Goal: Navigation & Orientation: Find specific page/section

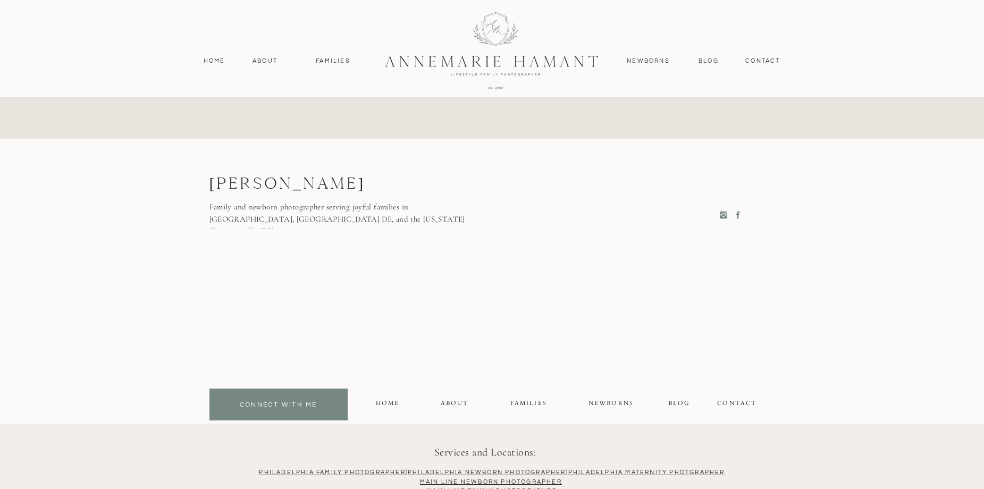
scroll to position [5258, 0]
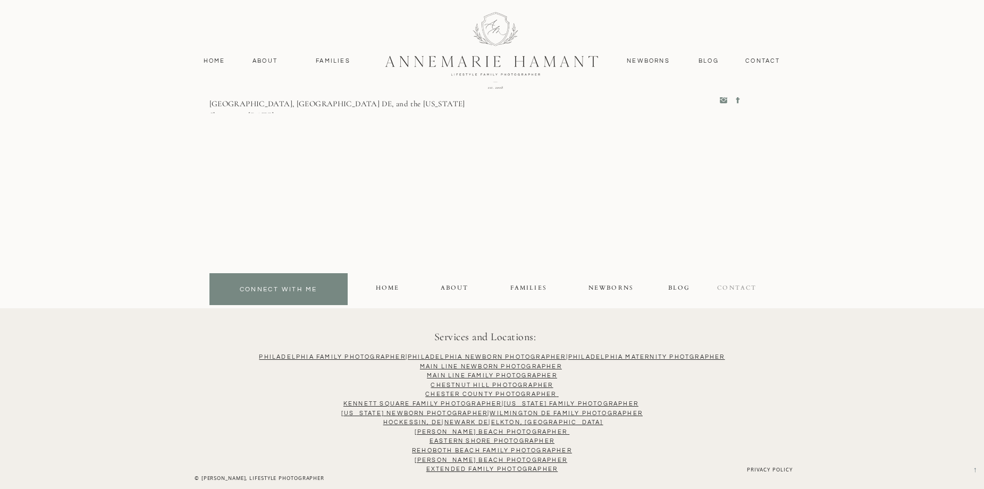
click at [748, 287] on div "contact" at bounding box center [737, 289] width 41 height 12
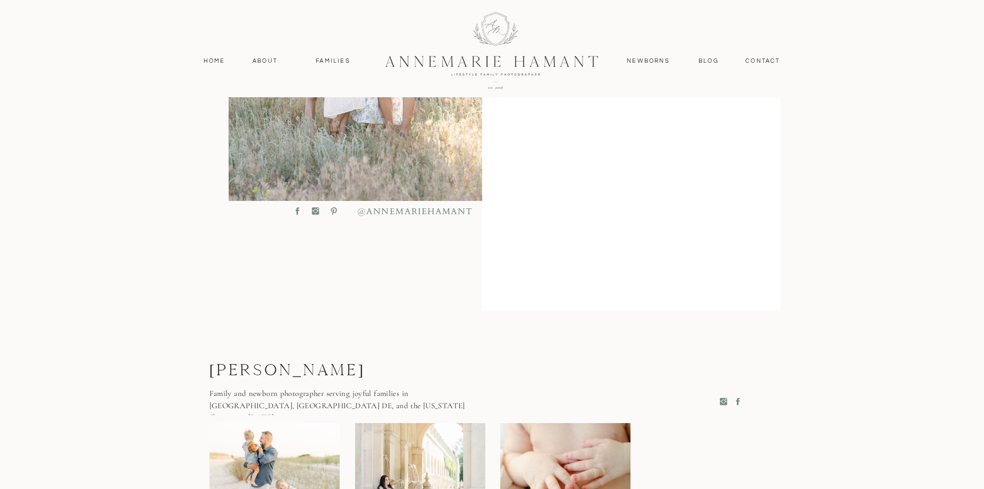
scroll to position [505, 0]
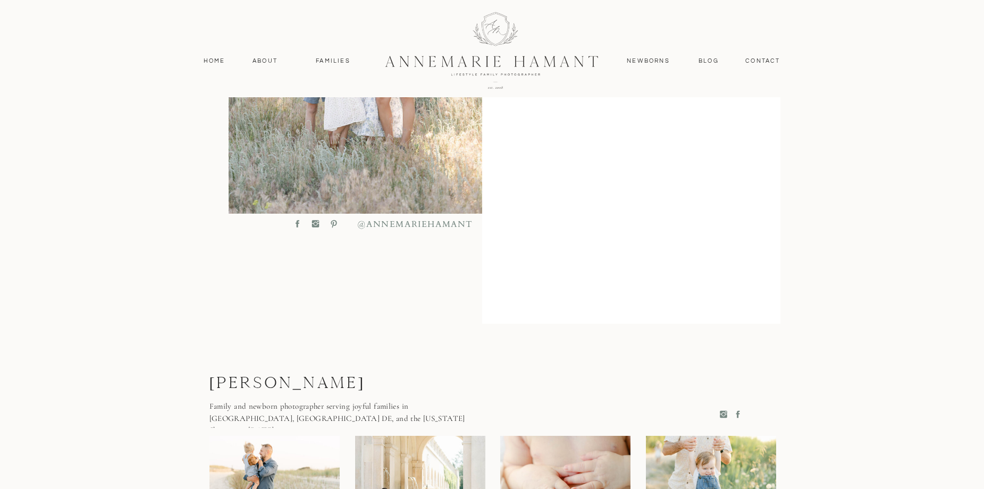
click at [295, 227] on icon at bounding box center [298, 224] width 10 height 10
click at [298, 224] on icon at bounding box center [298, 223] width 4 height 7
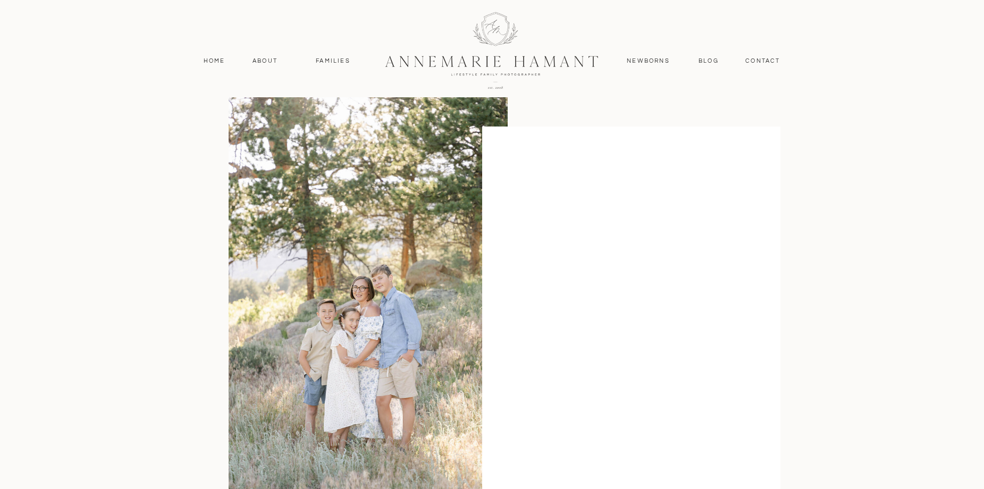
scroll to position [0, 0]
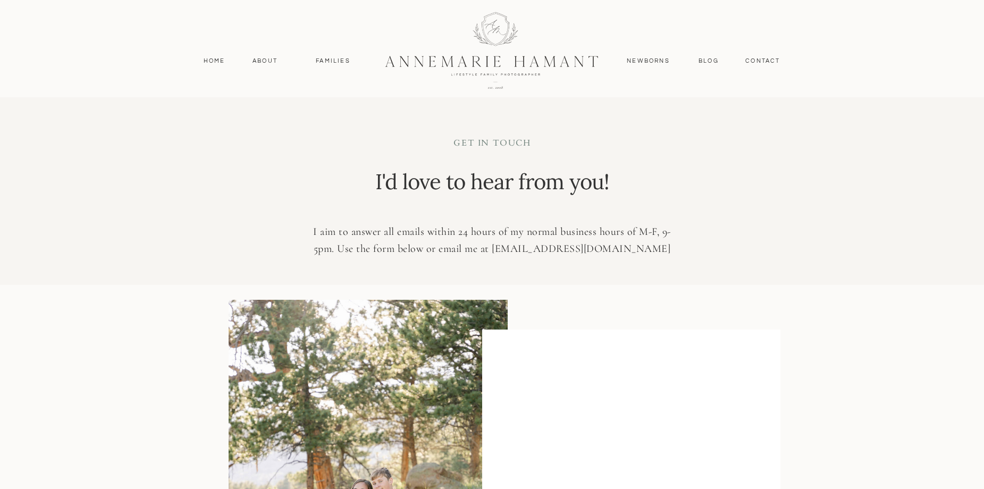
click at [271, 66] on div at bounding box center [492, 48] width 984 height 97
click at [269, 52] on div at bounding box center [492, 48] width 984 height 97
click at [266, 59] on nav "About" at bounding box center [265, 61] width 31 height 10
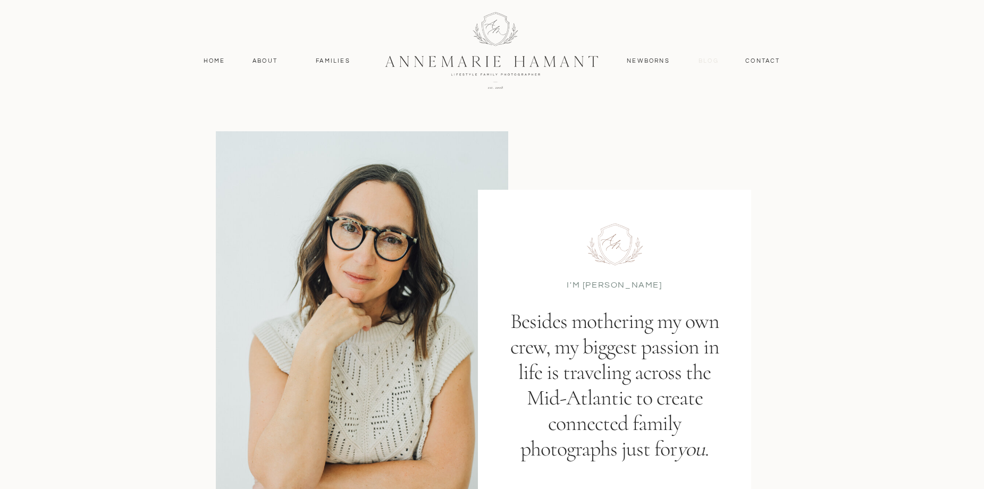
click at [712, 59] on nav "Blog" at bounding box center [709, 61] width 25 height 10
